Goal: Task Accomplishment & Management: Check status

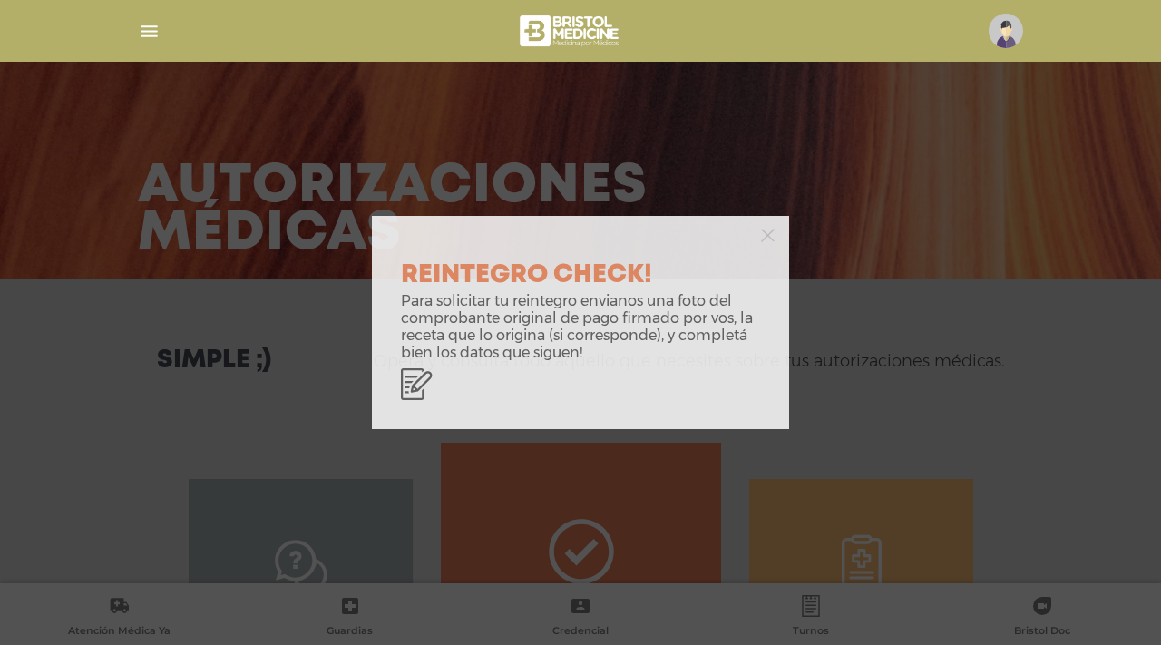
scroll to position [911, 0]
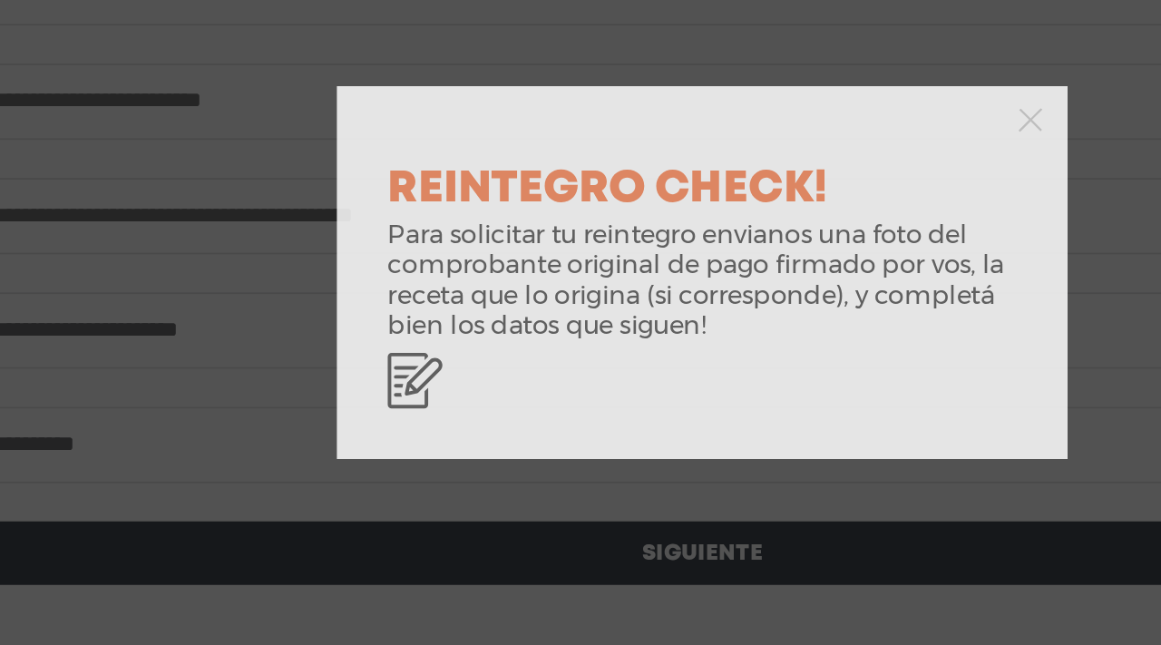
click at [326, 294] on div "REINTEGRO CHECK! Para solicitar tu reintegro envianos una foto del comprobante …" at bounding box center [580, 322] width 1161 height 645
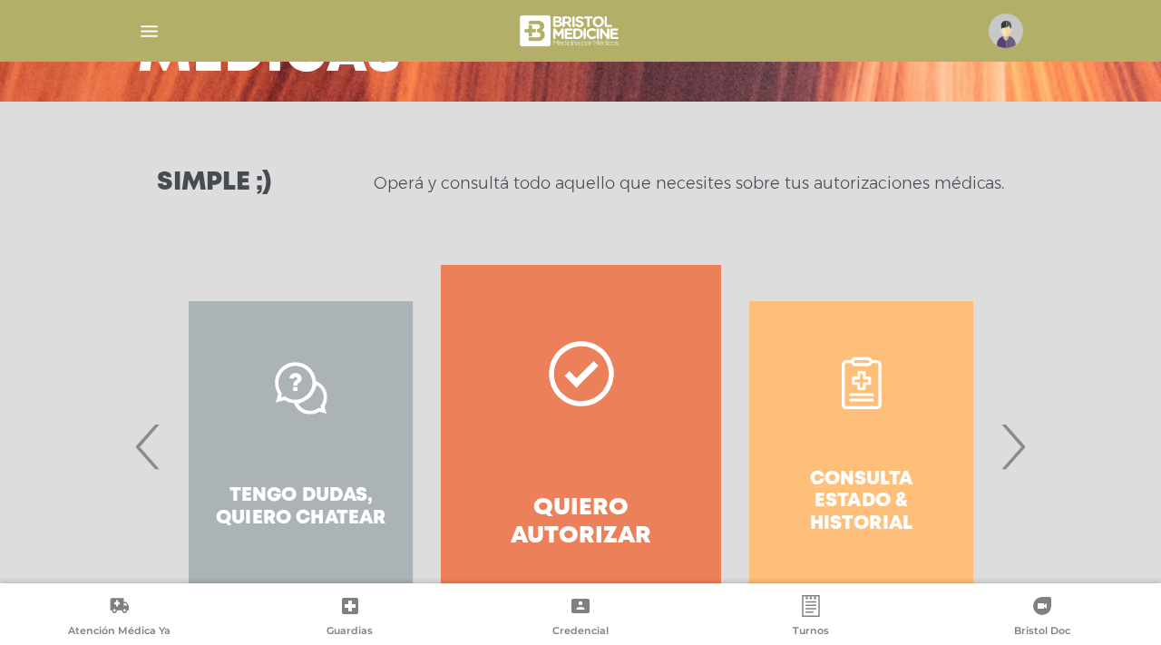
scroll to position [230, 0]
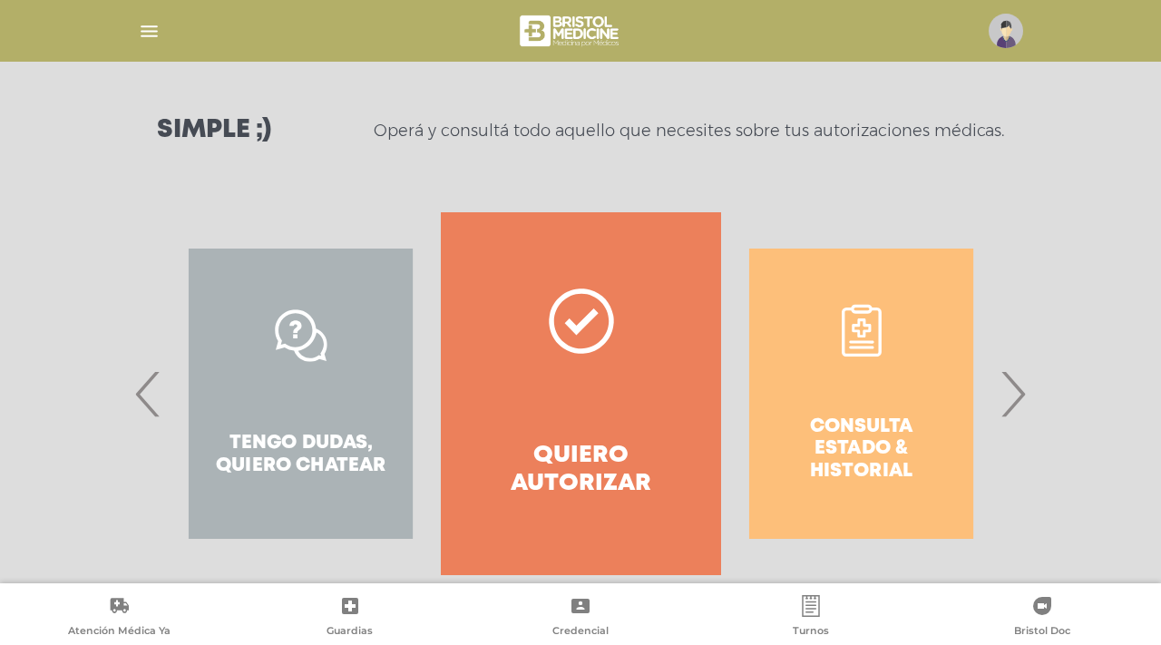
click at [837, 356] on div "Consulta estado & historial" at bounding box center [861, 393] width 280 height 363
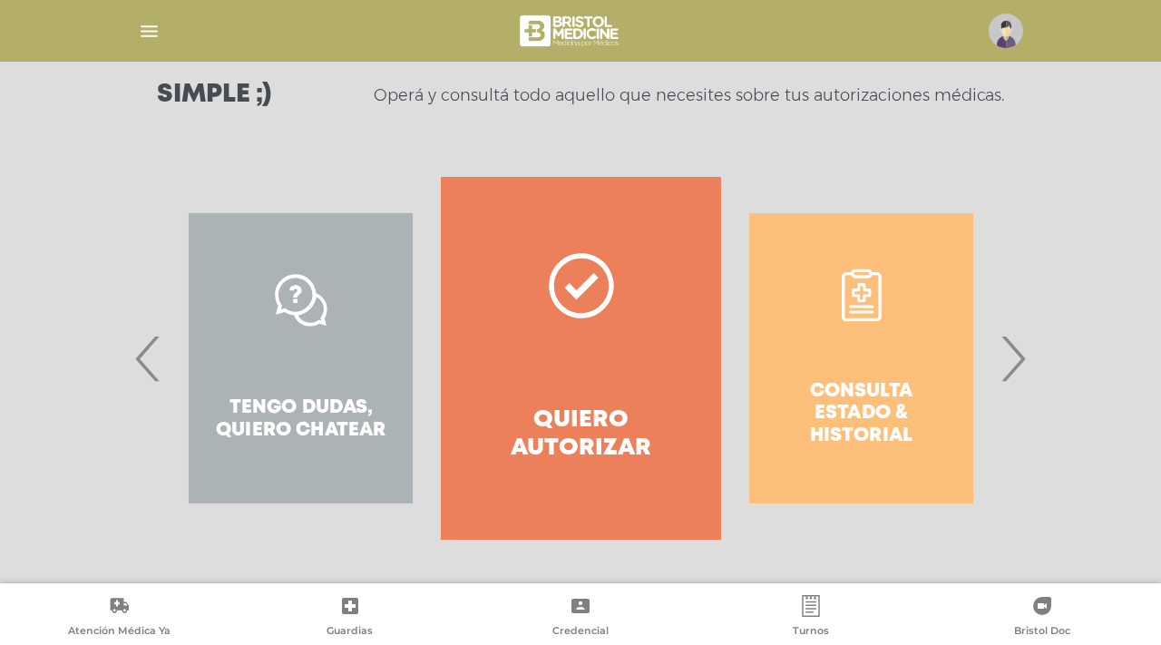
click at [1014, 355] on span "›" at bounding box center [1012, 358] width 35 height 98
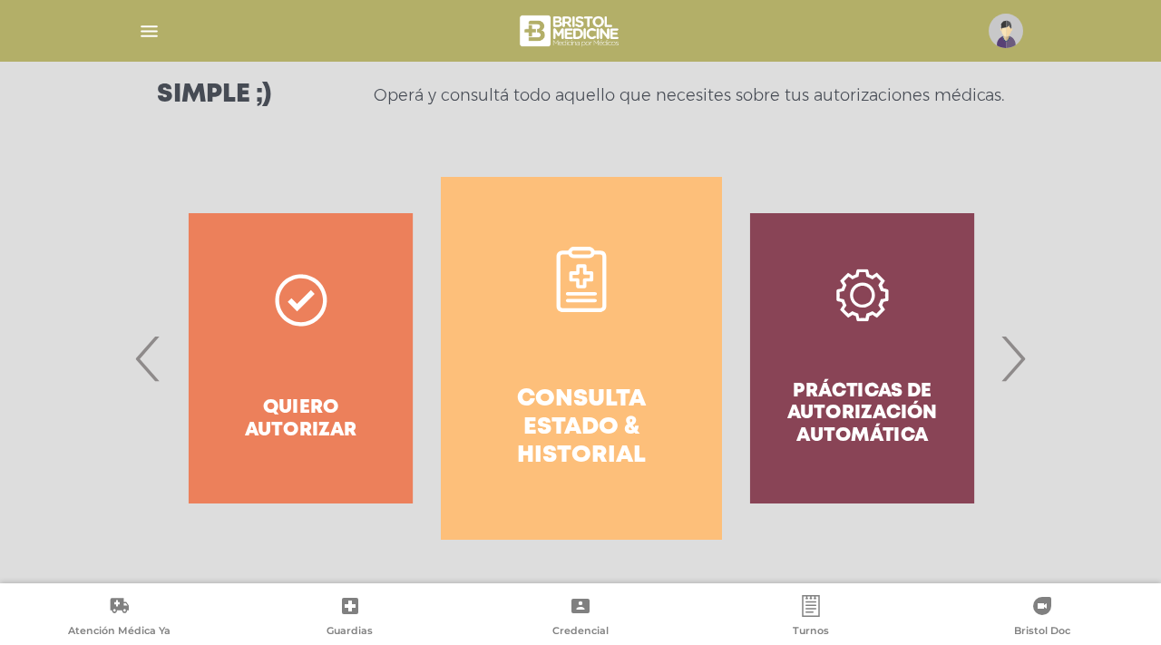
click at [826, 336] on div "Prácticas de autorización automática" at bounding box center [862, 358] width 280 height 363
click at [1028, 380] on span "›" at bounding box center [1012, 358] width 35 height 98
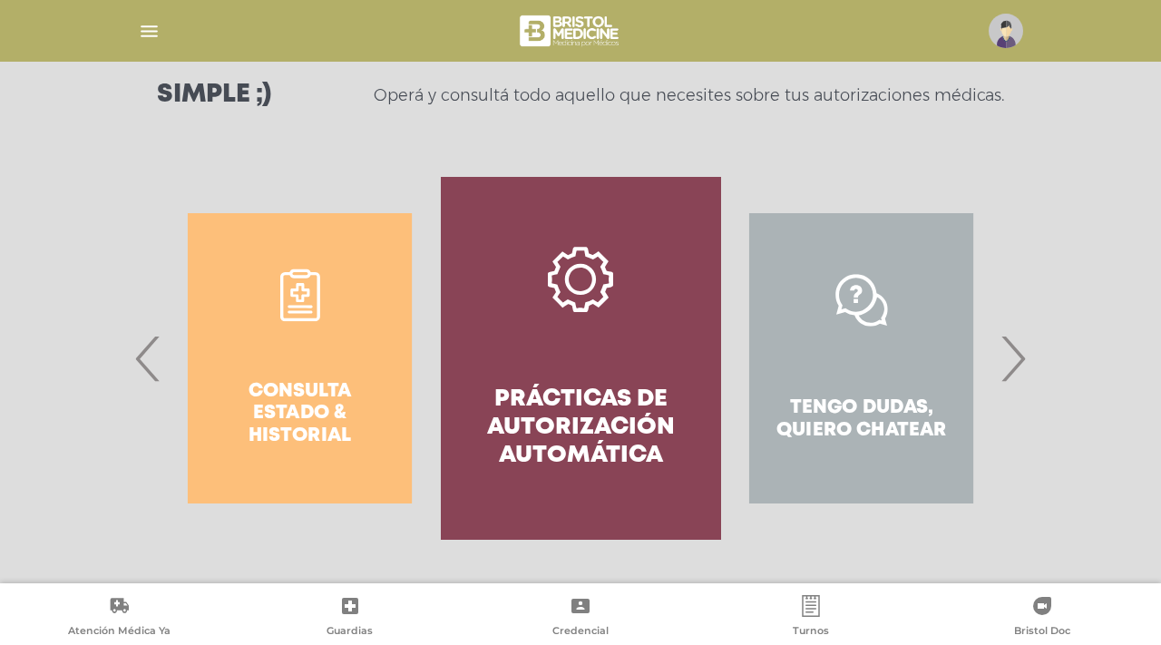
click at [835, 340] on div "Tengo dudas, quiero chatear" at bounding box center [861, 358] width 280 height 363
click at [867, 307] on div "Tengo dudas, quiero chatear" at bounding box center [861, 358] width 280 height 363
click at [1022, 351] on span "›" at bounding box center [1012, 358] width 35 height 98
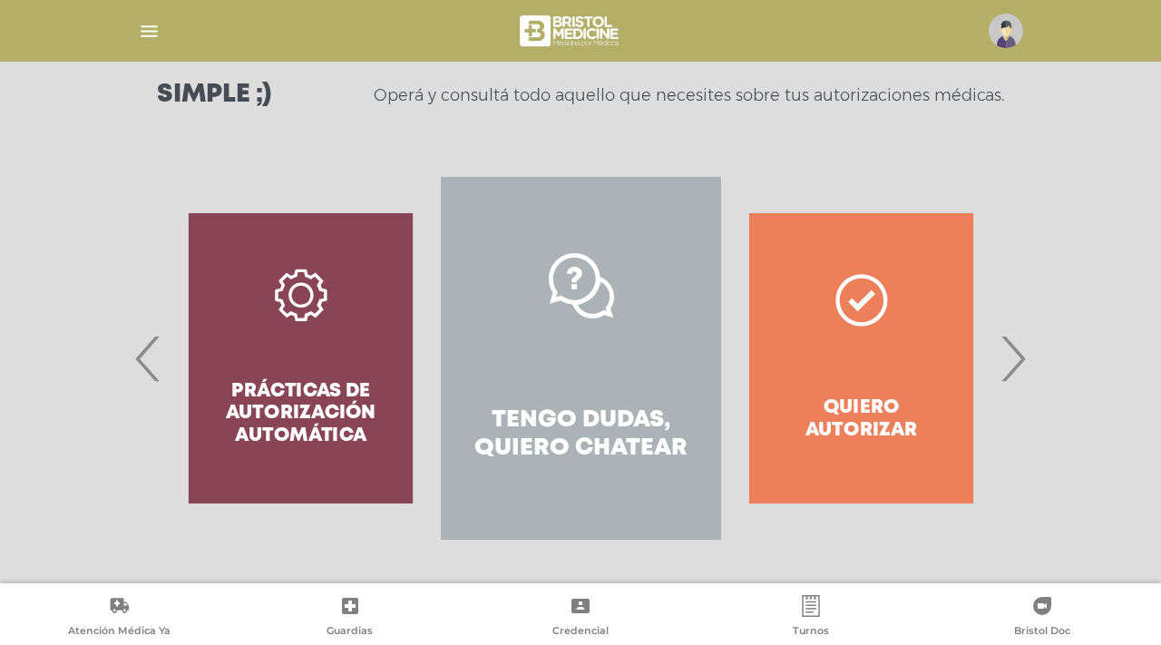
click at [549, 348] on link "Tengo dudas, quiero chatear" at bounding box center [581, 358] width 280 height 363
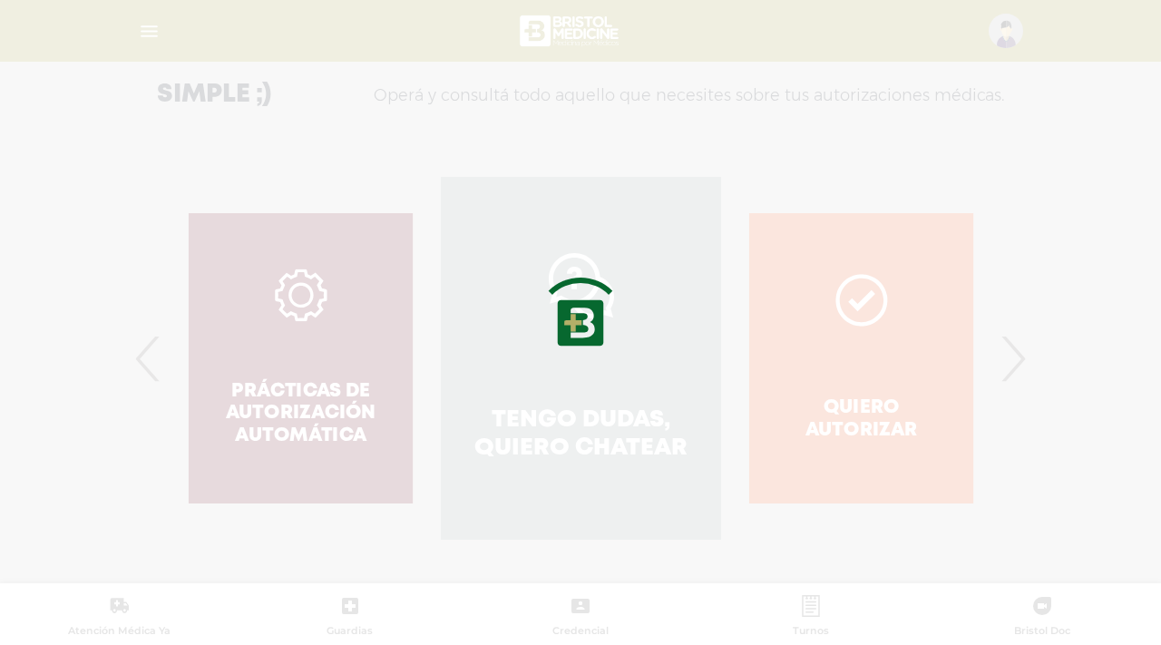
scroll to position [460, 0]
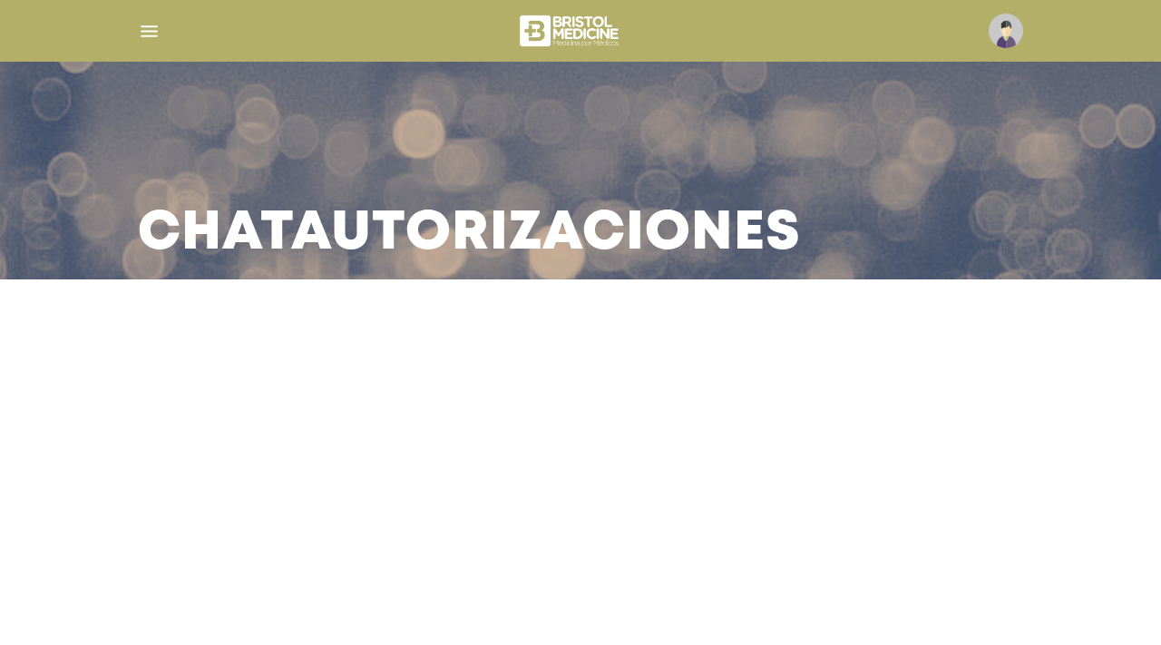
click at [158, 35] on img "button" at bounding box center [149, 31] width 23 height 23
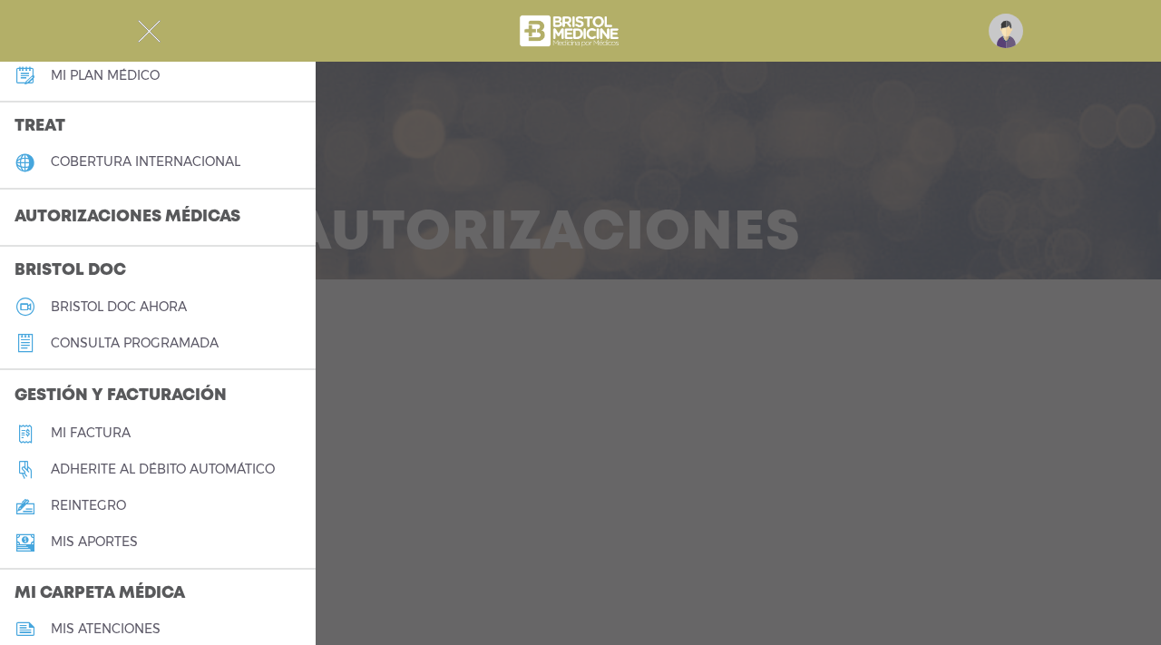
scroll to position [351, 0]
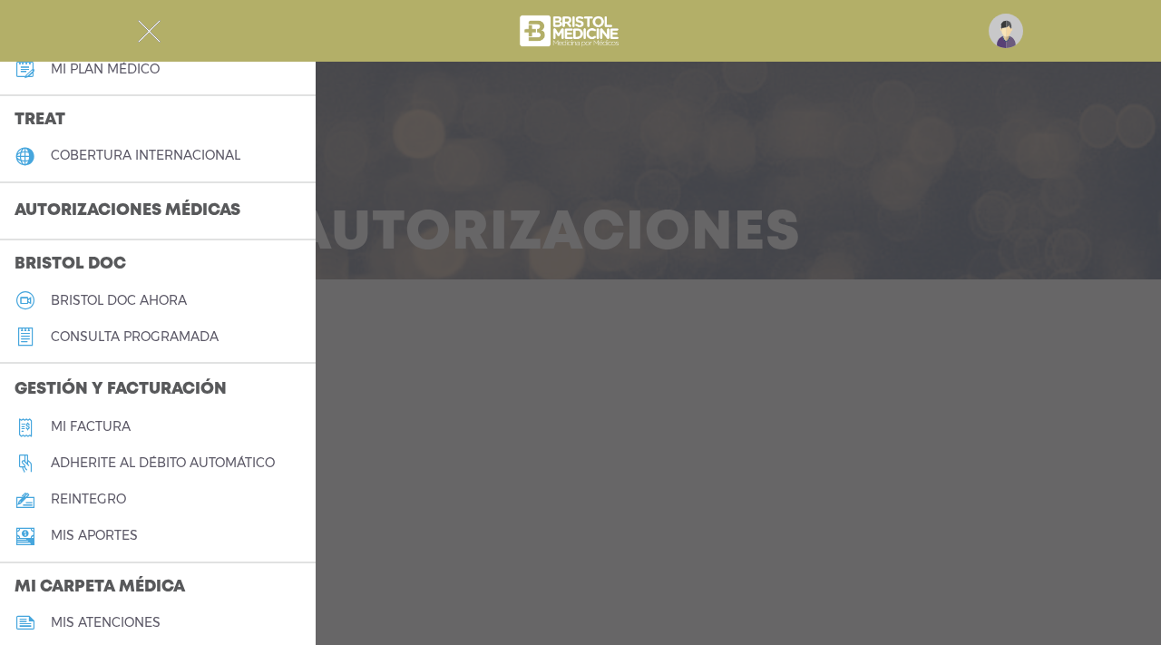
click at [98, 414] on link "Mi factura" at bounding box center [158, 427] width 316 height 36
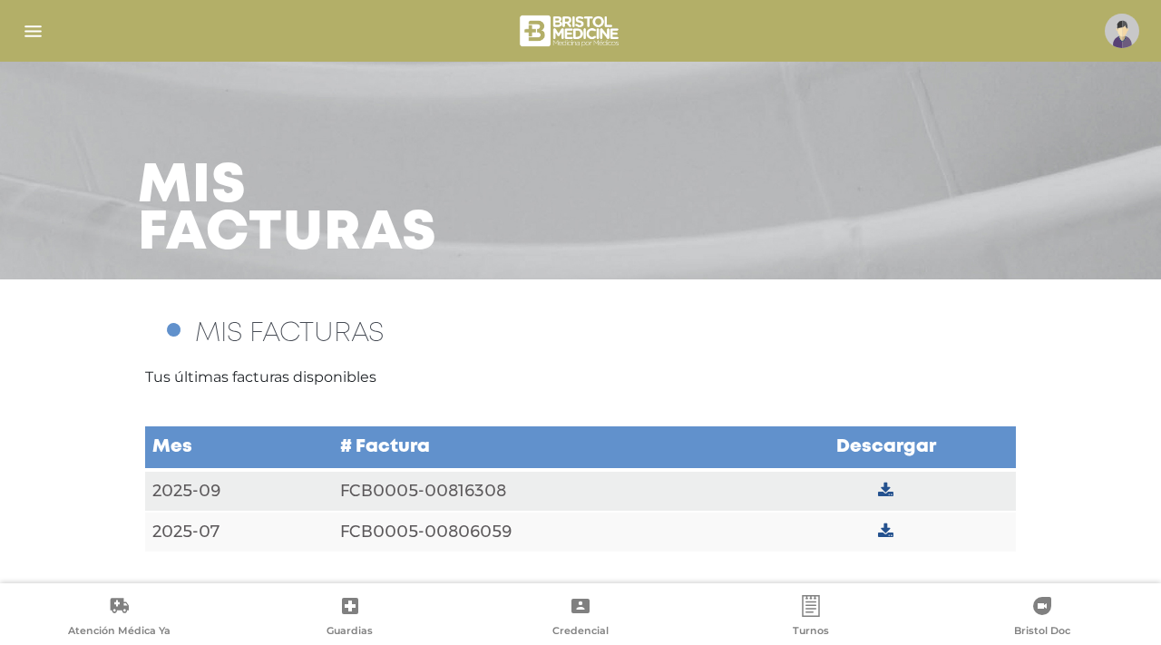
click at [892, 485] on icon at bounding box center [885, 490] width 15 height 16
click at [30, 30] on img "button" at bounding box center [33, 31] width 23 height 23
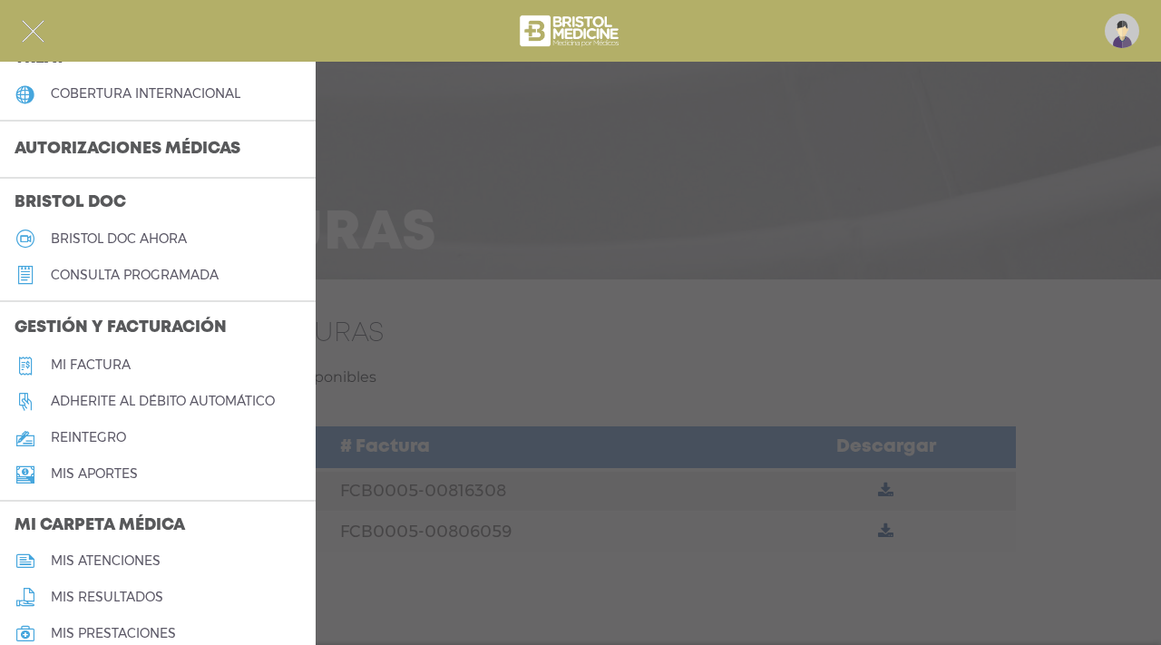
scroll to position [413, 0]
click at [118, 437] on h5 "reintegro" at bounding box center [88, 436] width 75 height 15
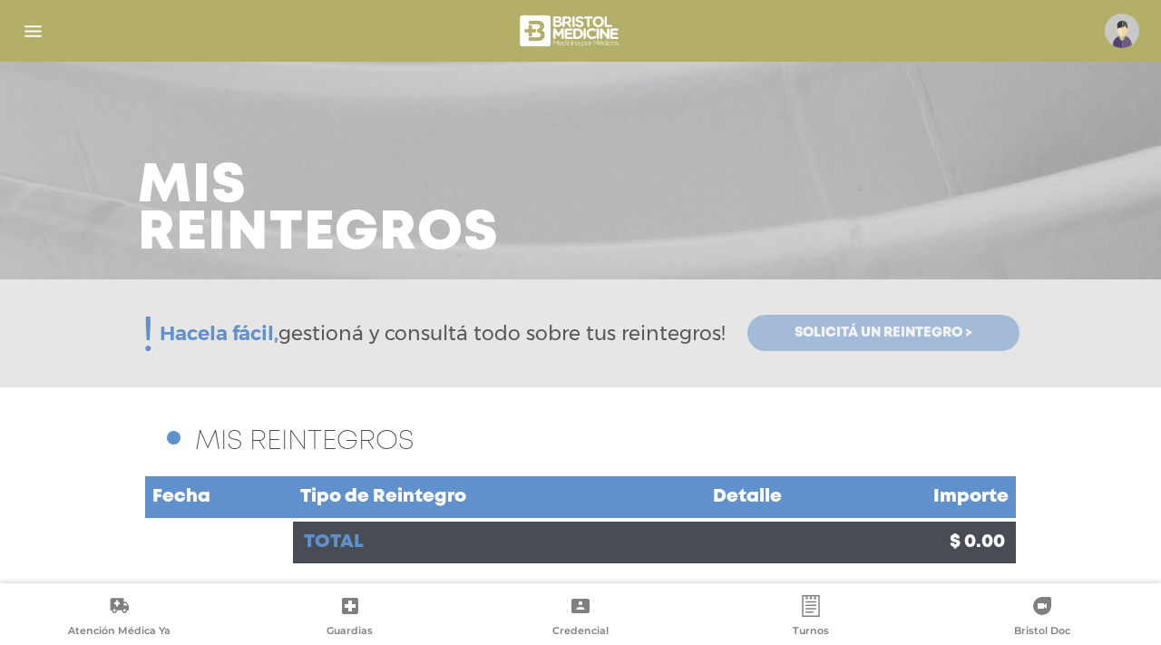
click at [808, 335] on span "Solicitá un reintegro >" at bounding box center [883, 333] width 178 height 16
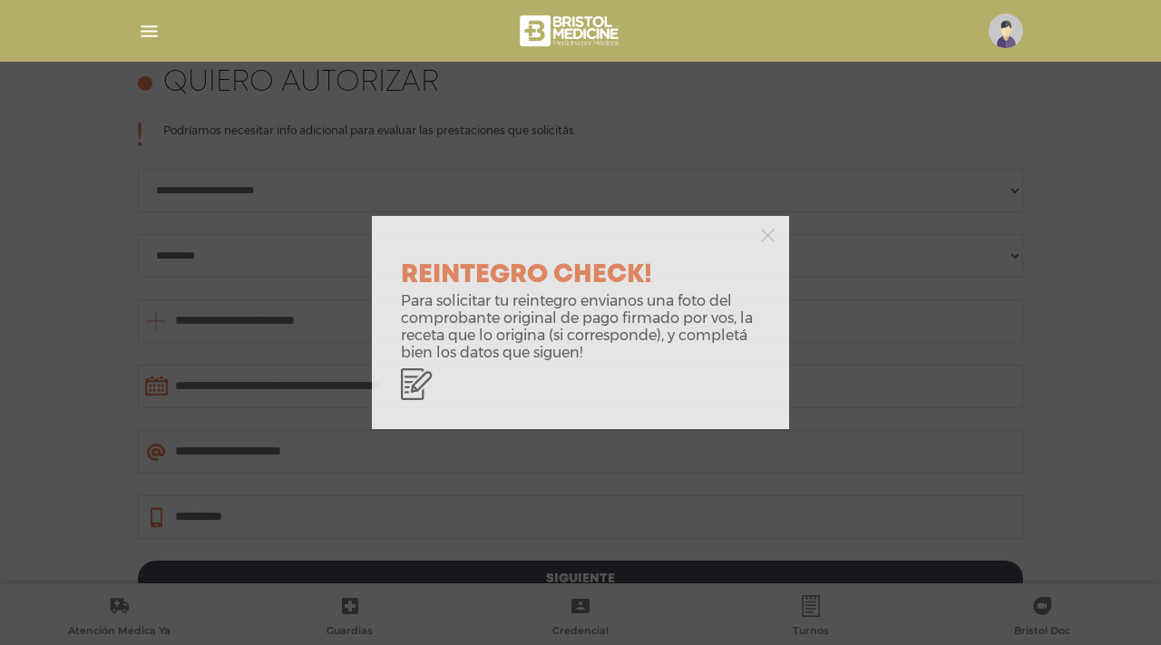
scroll to position [825, 0]
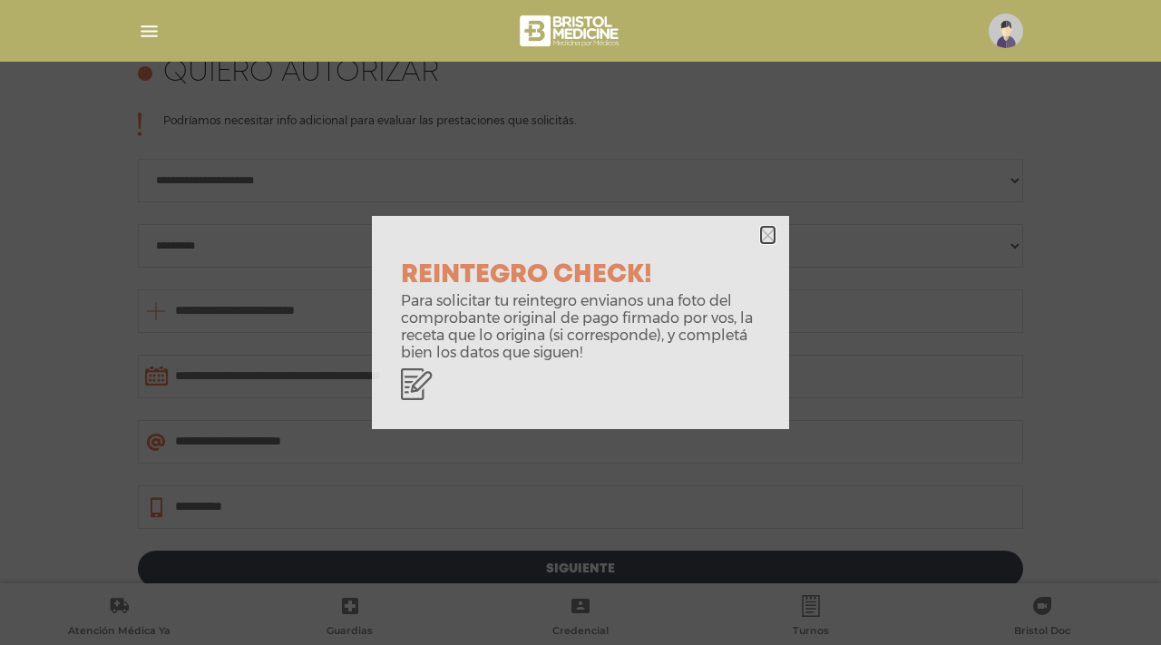
click at [762, 234] on icon "button" at bounding box center [768, 235] width 14 height 14
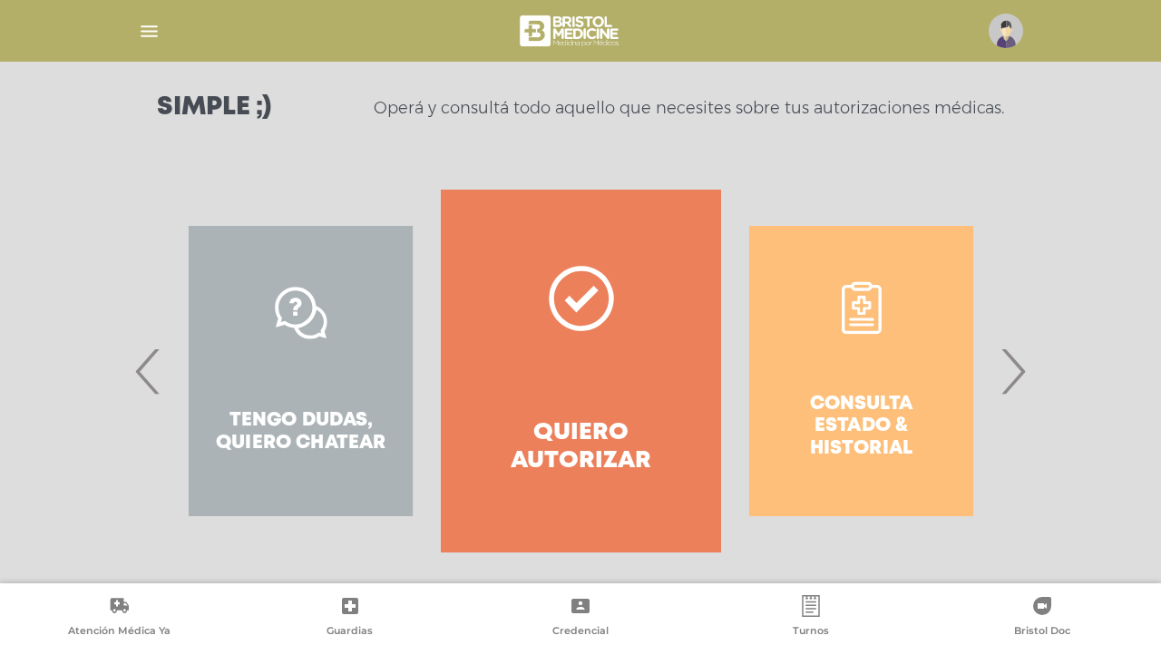
scroll to position [262, 0]
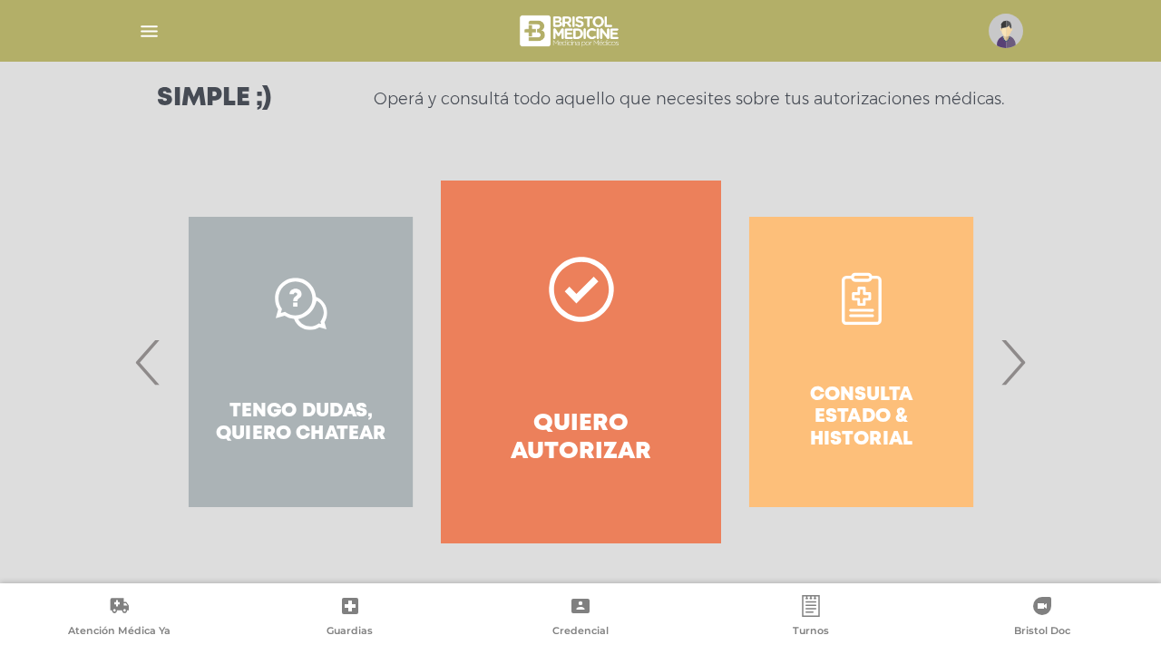
click at [845, 398] on div "Consulta estado & historial" at bounding box center [861, 361] width 280 height 363
click at [845, 343] on div "Consulta estado & historial" at bounding box center [861, 361] width 280 height 363
click at [851, 308] on div "Consulta estado & historial" at bounding box center [861, 361] width 280 height 363
click at [1012, 361] on span "›" at bounding box center [1012, 362] width 35 height 98
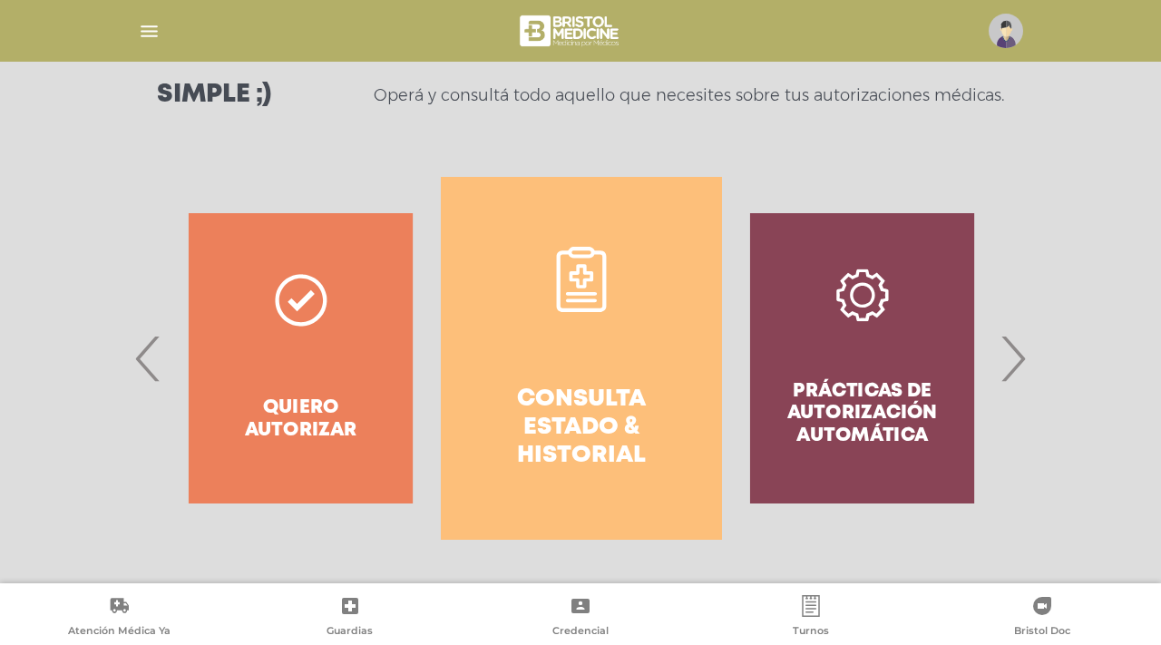
click at [621, 382] on link "Consulta estado & historial" at bounding box center [581, 358] width 280 height 363
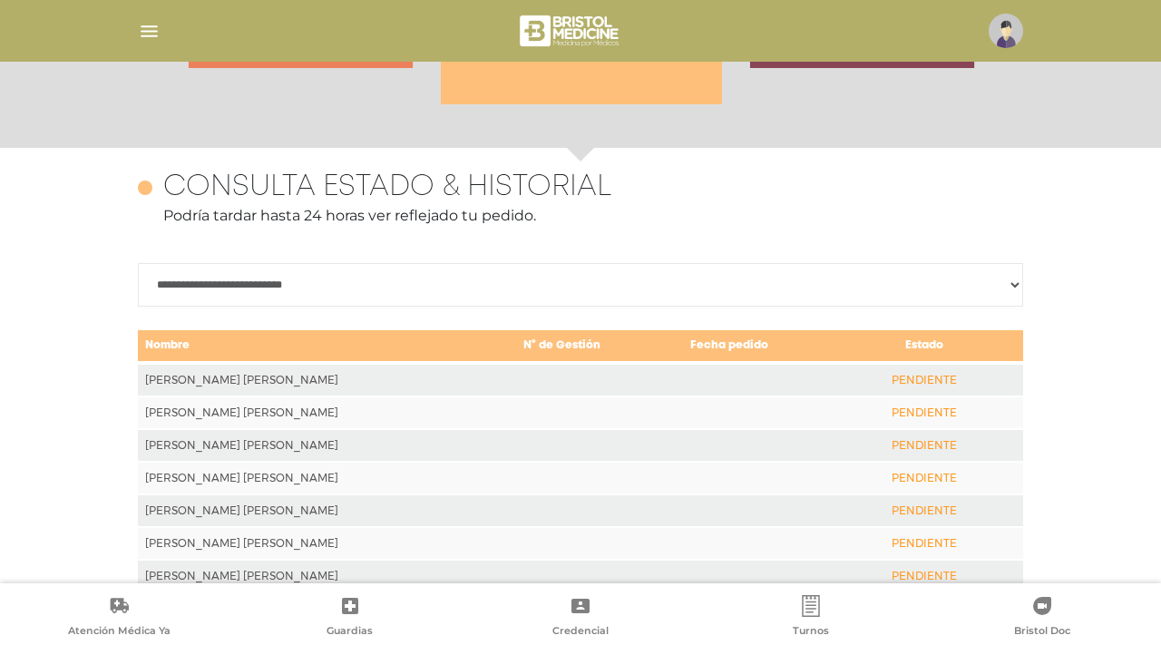
scroll to position [787, 0]
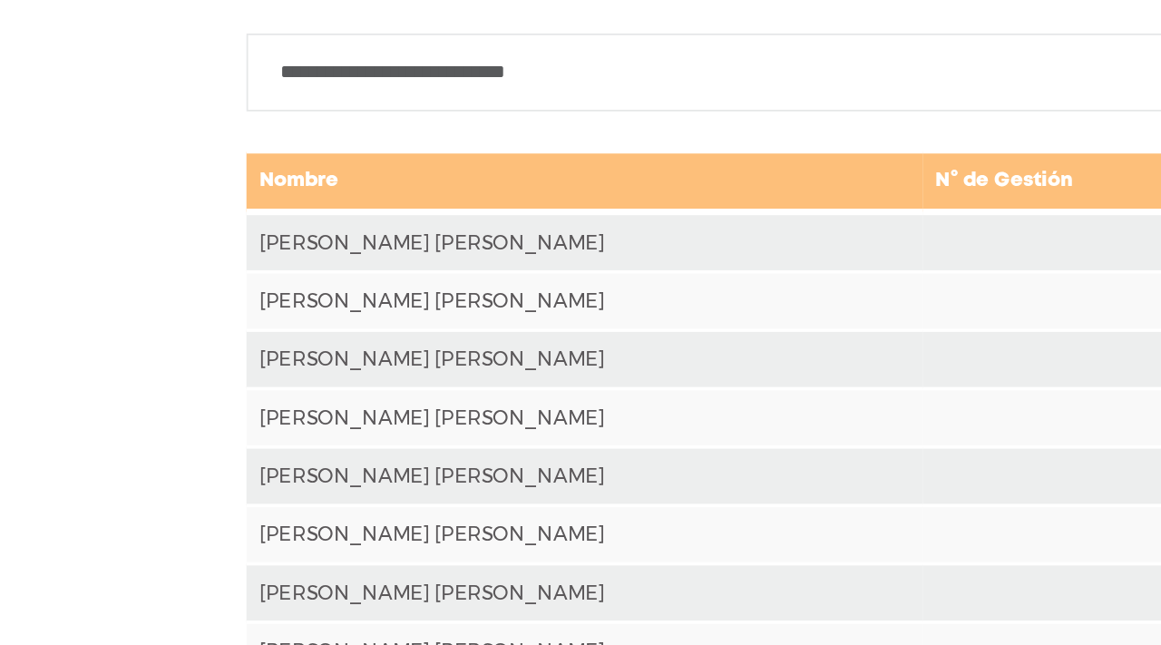
click at [236, 217] on select "**********" at bounding box center [580, 209] width 885 height 44
select select "**********"
click at [138, 187] on select "**********" at bounding box center [580, 209] width 885 height 44
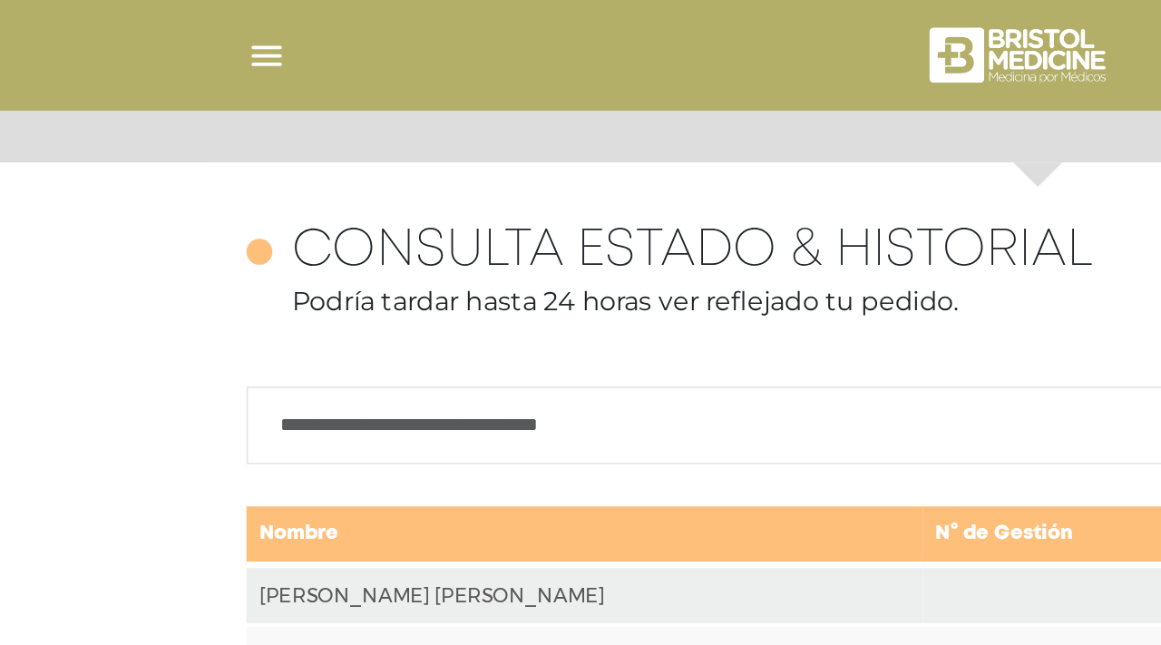
scroll to position [704, 0]
